Goal: Navigation & Orientation: Go to known website

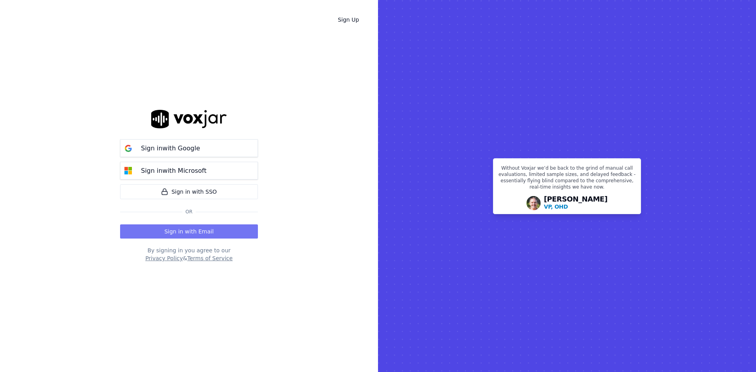
click at [206, 231] on button "Sign in with Email" at bounding box center [189, 231] width 138 height 14
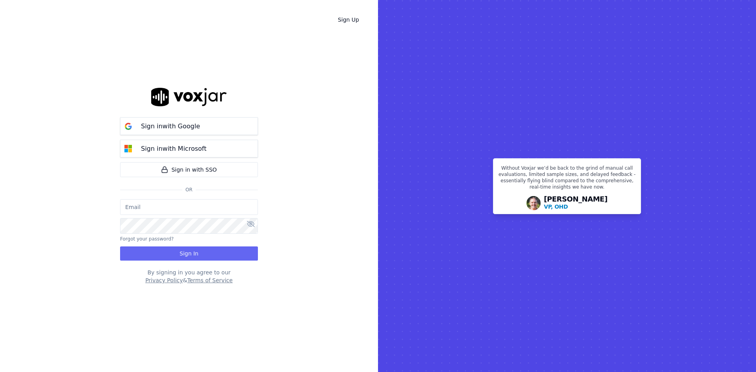
click at [167, 207] on input "email" at bounding box center [189, 207] width 138 height 16
paste input "[URL][DOMAIN_NAME]"
type input "h"
click at [194, 253] on button "Sign In" at bounding box center [189, 253] width 138 height 14
click at [292, 150] on div "Sign Up Sign in with Google Sign in with Microsoft Sign in with SSO Or Mackenzi…" at bounding box center [189, 186] width 378 height 372
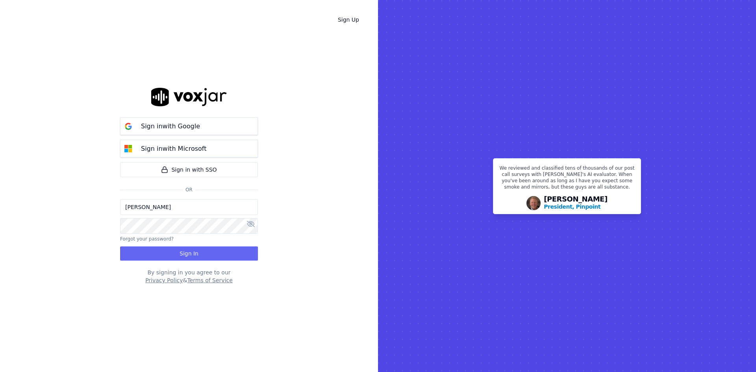
click at [221, 213] on input "[PERSON_NAME]" at bounding box center [189, 207] width 138 height 16
type input "M"
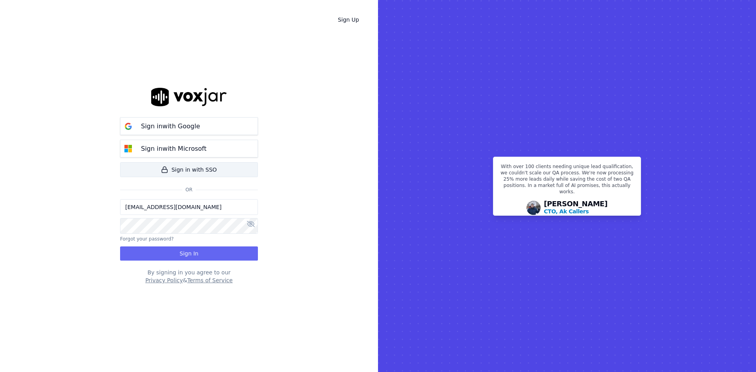
type input "[EMAIL_ADDRESS][DOMAIN_NAME]"
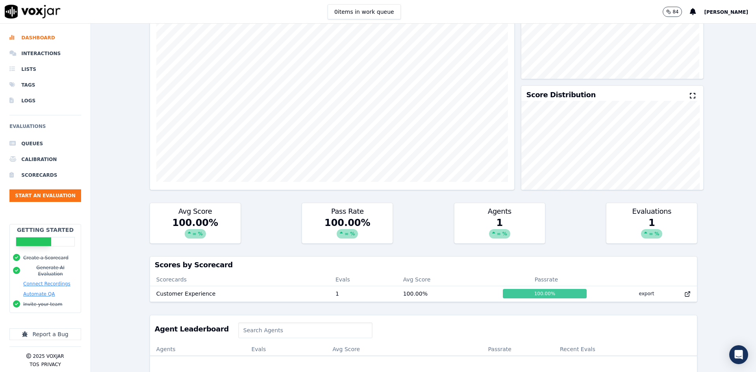
scroll to position [178, 0]
